Goal: Information Seeking & Learning: Learn about a topic

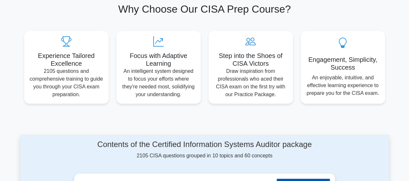
scroll to position [291, 0]
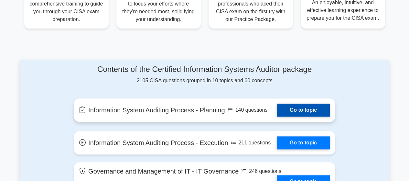
click at [299, 110] on link "Go to topic" at bounding box center [303, 110] width 53 height 13
click at [277, 110] on link "Go to topic" at bounding box center [303, 110] width 53 height 13
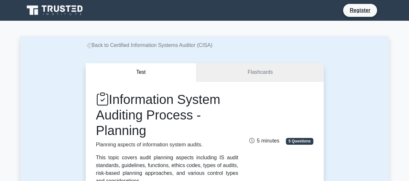
click at [264, 73] on link "Flashcards" at bounding box center [260, 72] width 127 height 18
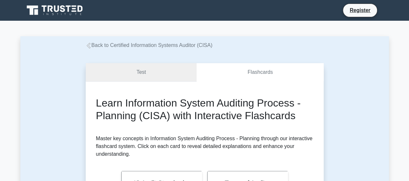
click at [165, 74] on link "Test" at bounding box center [141, 72] width 111 height 18
